Goal: Check status: Check status

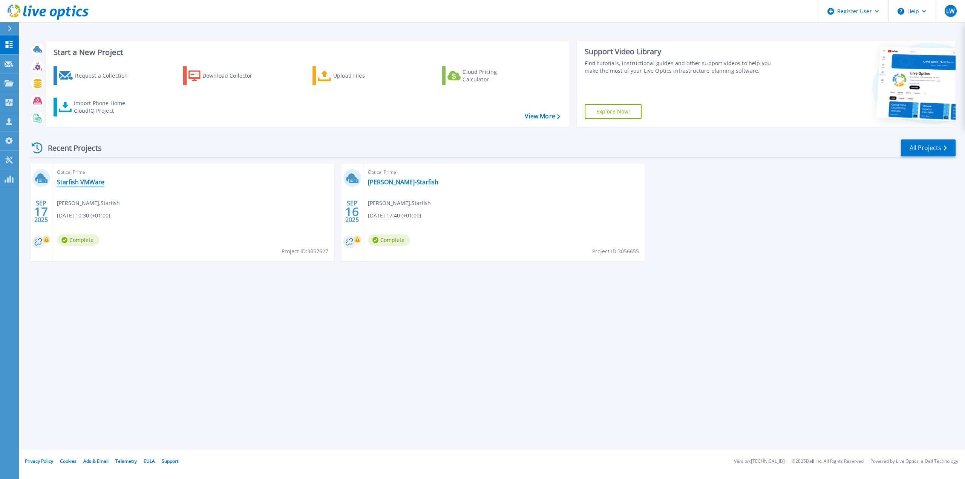
click at [63, 181] on link "Starfish VMWare" at bounding box center [81, 182] width 48 height 8
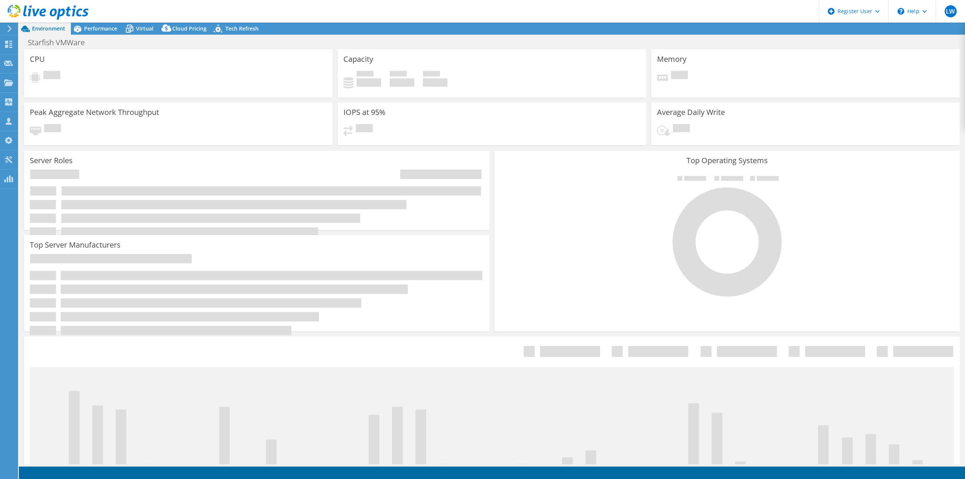
select select "EULondon"
select select "USD"
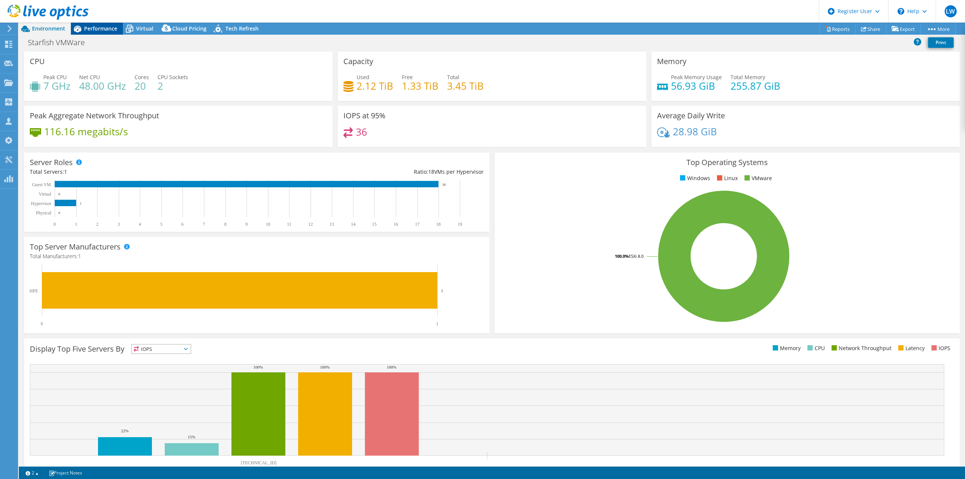
click at [101, 28] on span "Performance" at bounding box center [100, 28] width 33 height 7
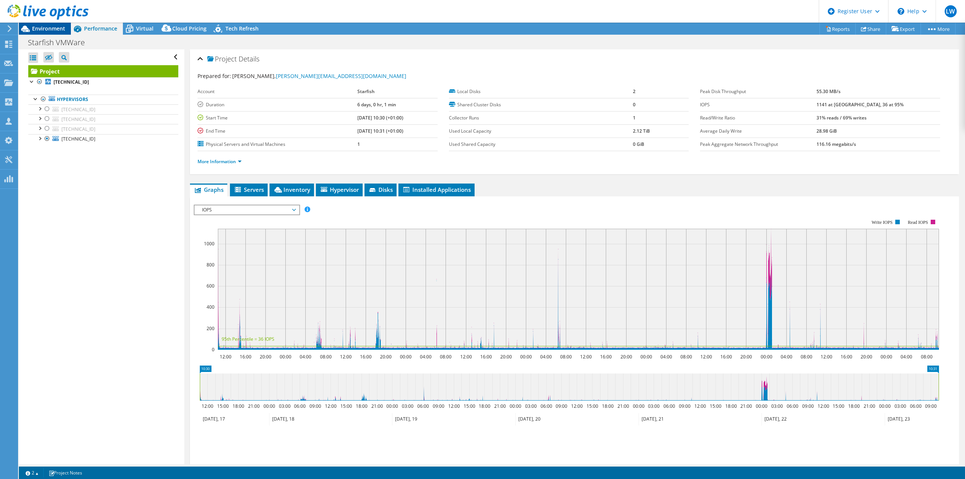
click at [45, 27] on span "Environment" at bounding box center [48, 28] width 33 height 7
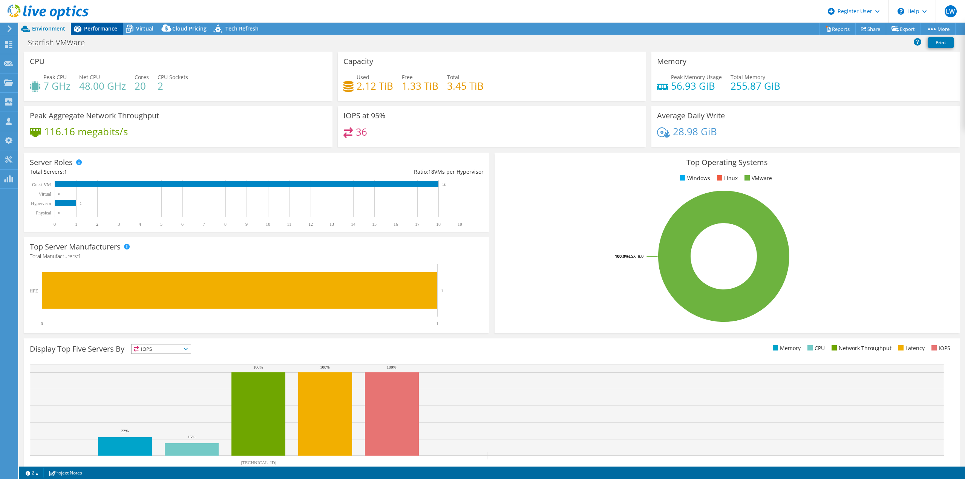
click at [106, 26] on span "Performance" at bounding box center [100, 28] width 33 height 7
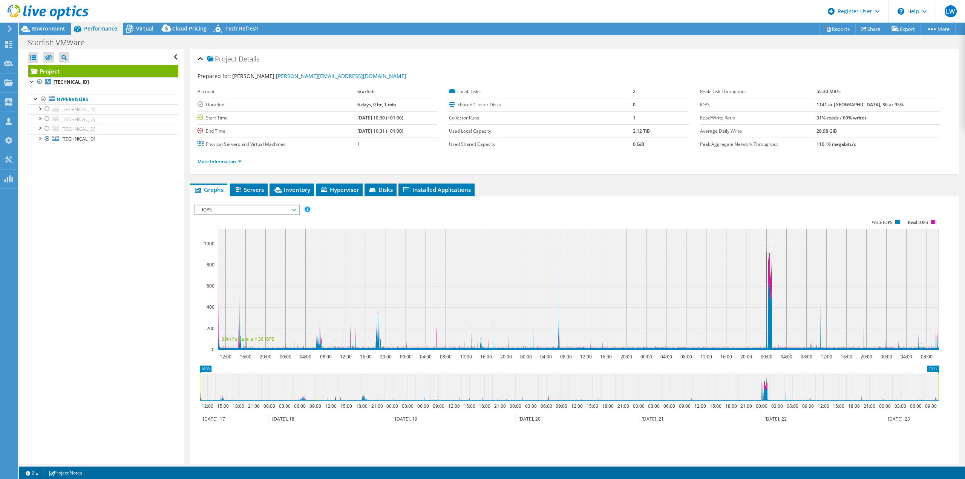
click at [288, 209] on span "IOPS" at bounding box center [246, 210] width 97 height 9
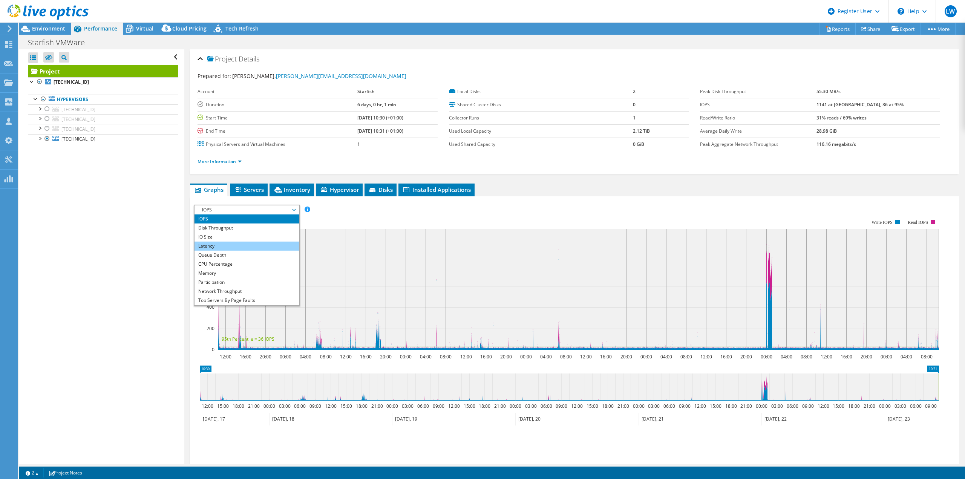
click at [239, 247] on li "Latency" at bounding box center [247, 246] width 104 height 9
